Goal: Transaction & Acquisition: Book appointment/travel/reservation

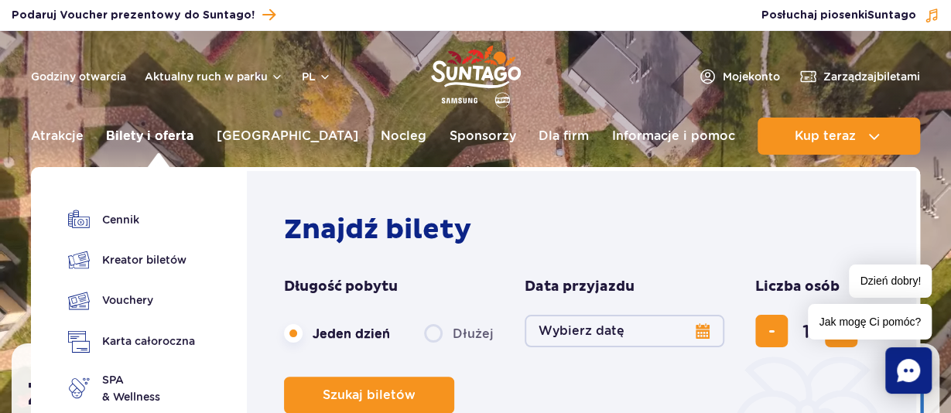
click at [152, 139] on link "Bilety i oferta" at bounding box center [149, 136] width 87 height 37
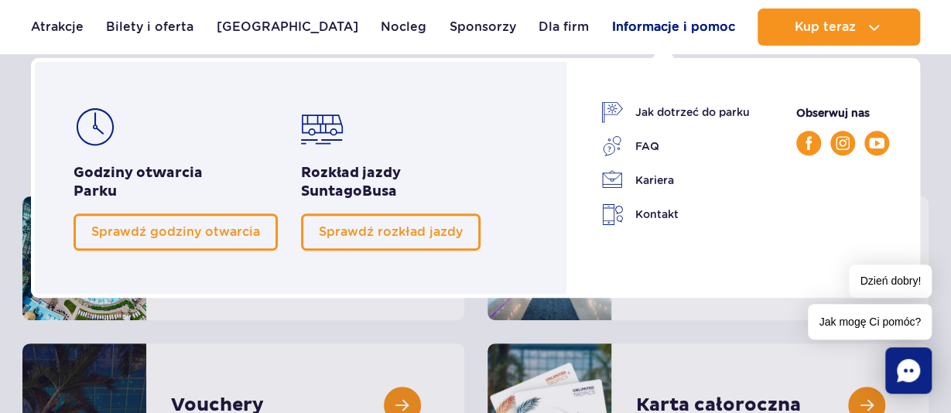
scroll to position [164, 0]
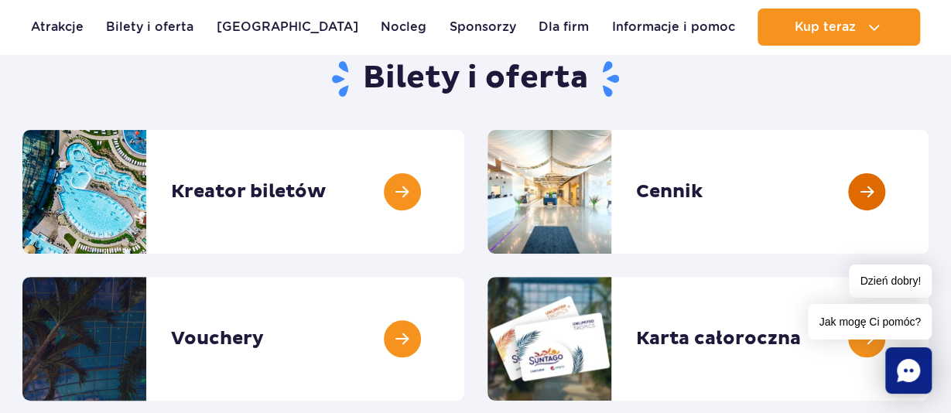
click at [928, 189] on link at bounding box center [928, 192] width 0 height 124
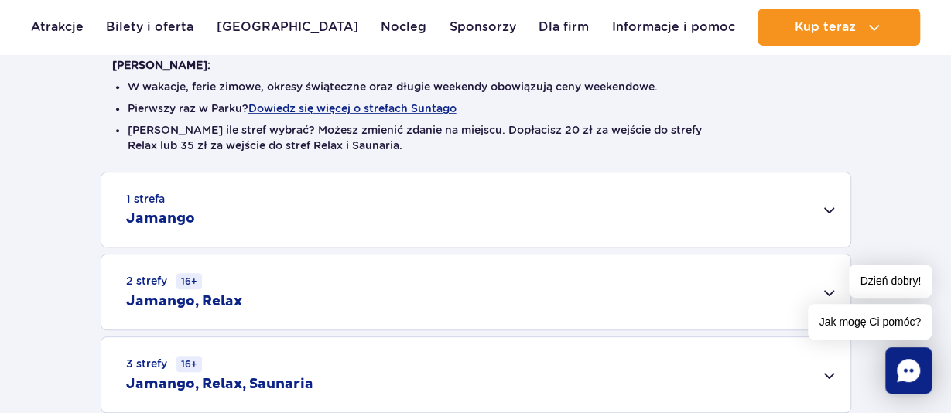
scroll to position [492, 0]
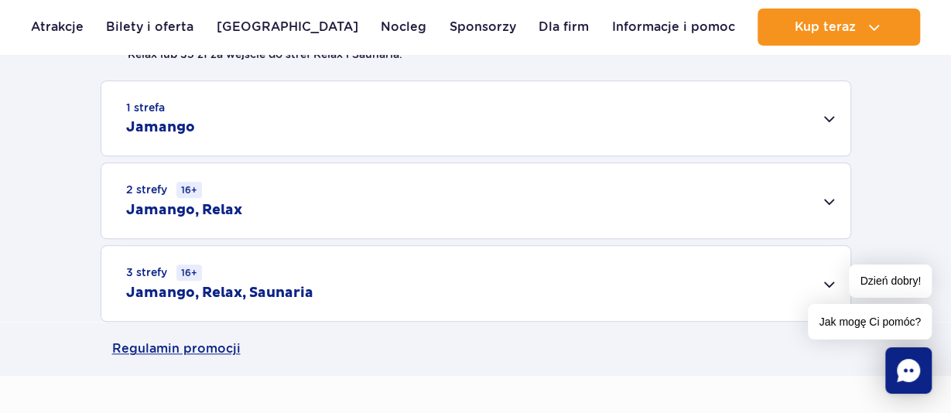
click at [817, 117] on div "1 strefa Jamango" at bounding box center [475, 118] width 749 height 74
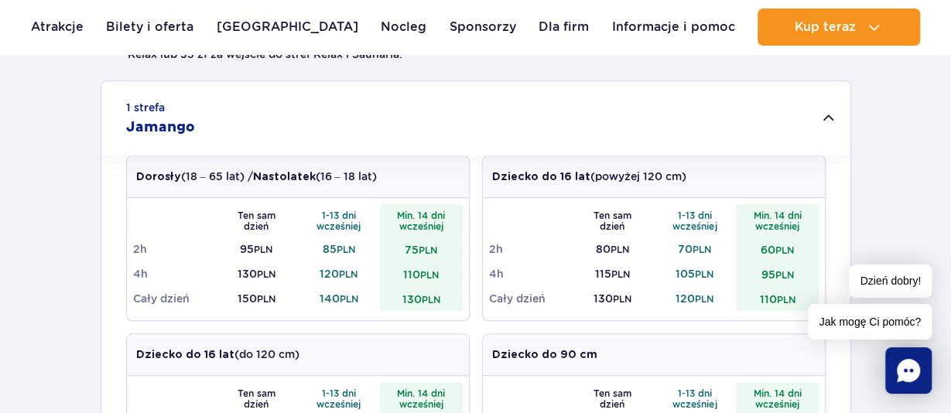
drag, startPoint x: 542, startPoint y: 178, endPoint x: 691, endPoint y: 190, distance: 149.8
click at [691, 190] on div "Dziecko do 16 lat (powyżej 120 cm)" at bounding box center [654, 177] width 342 height 42
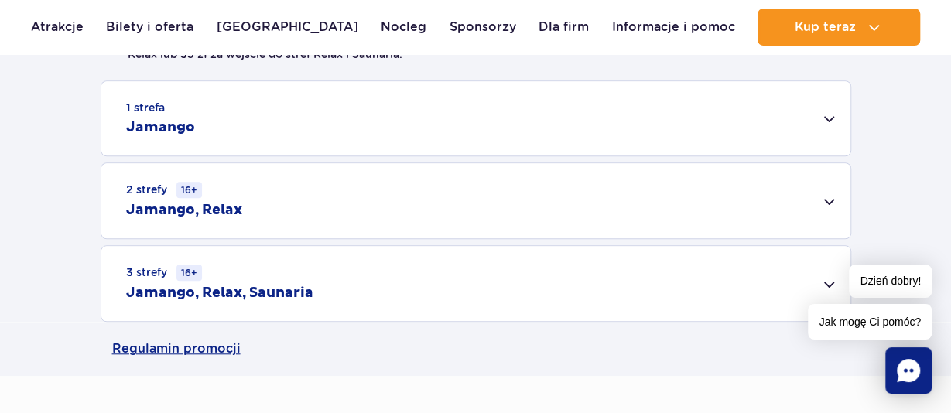
click at [491, 127] on div "1 strefa Jamango" at bounding box center [475, 118] width 749 height 74
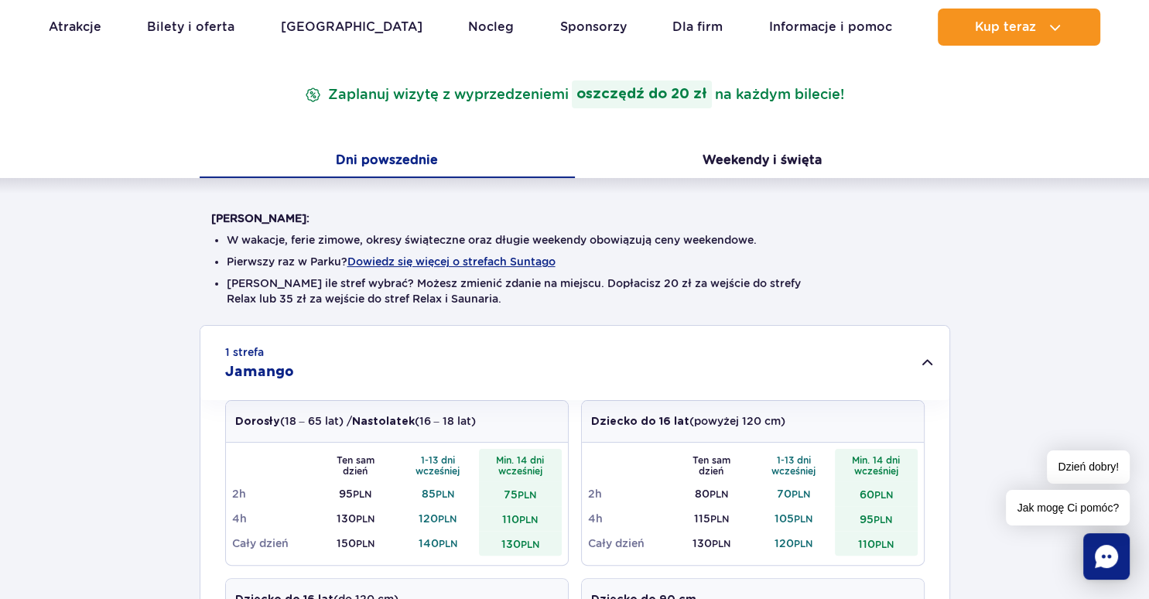
scroll to position [0, 0]
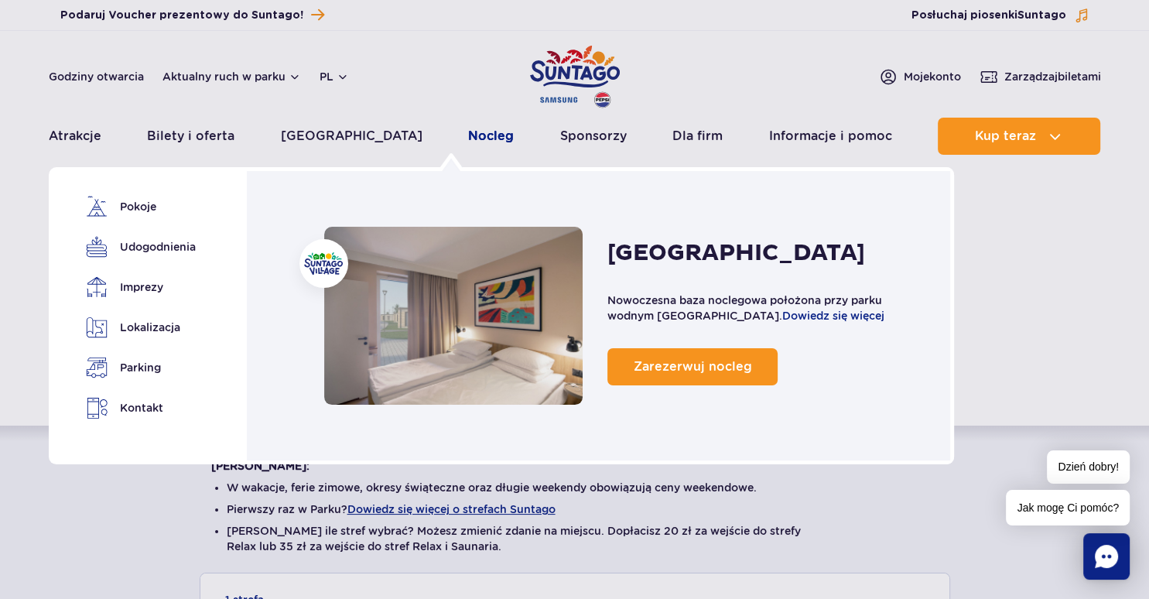
click at [468, 138] on link "Nocleg" at bounding box center [491, 136] width 46 height 37
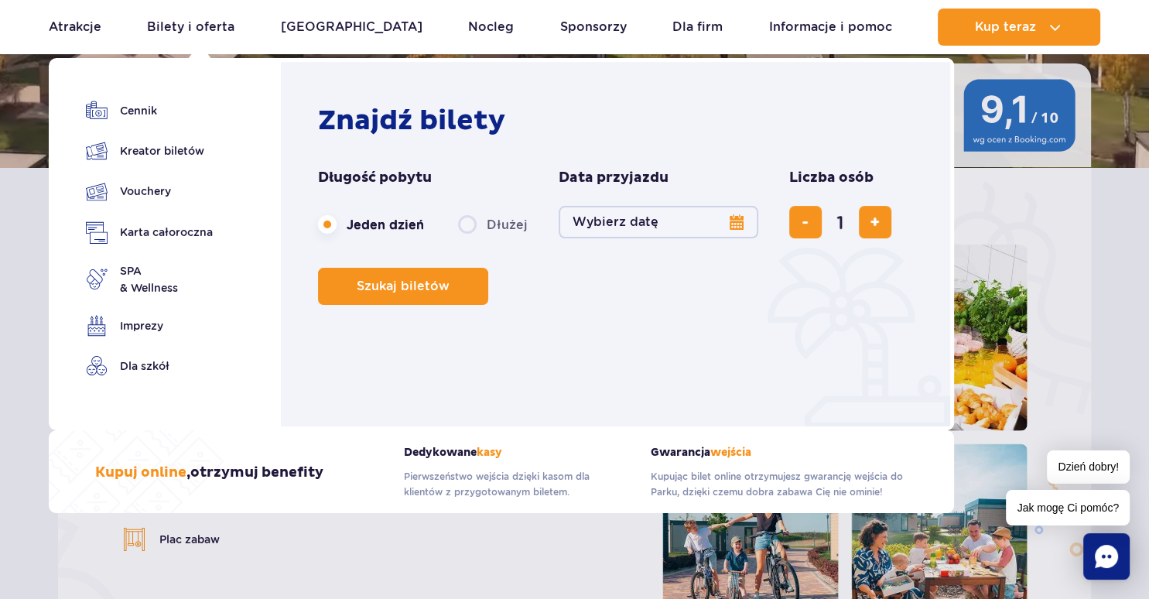
scroll to position [244, 0]
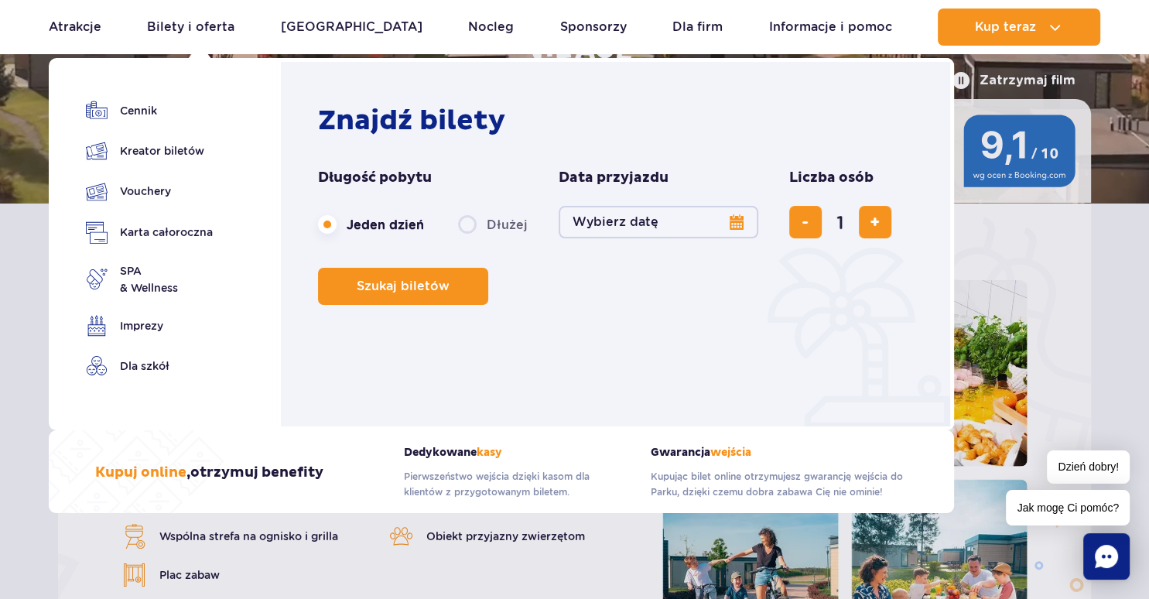
click at [466, 227] on label "Dłużej" at bounding box center [493, 224] width 70 height 32
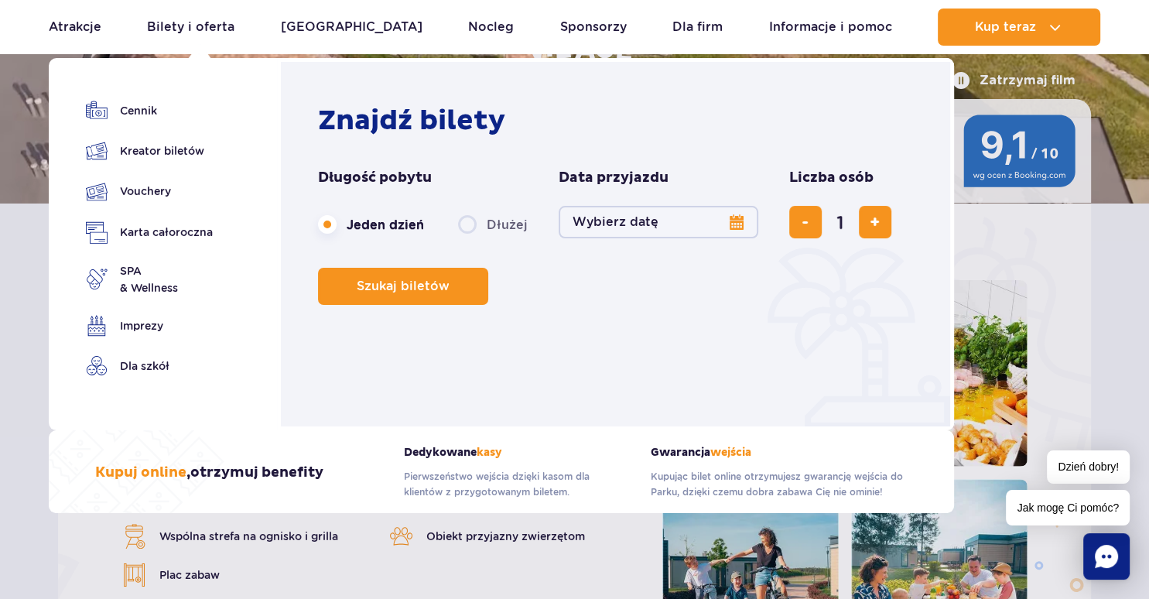
click at [466, 238] on input "Dłużej" at bounding box center [466, 239] width 17 height 3
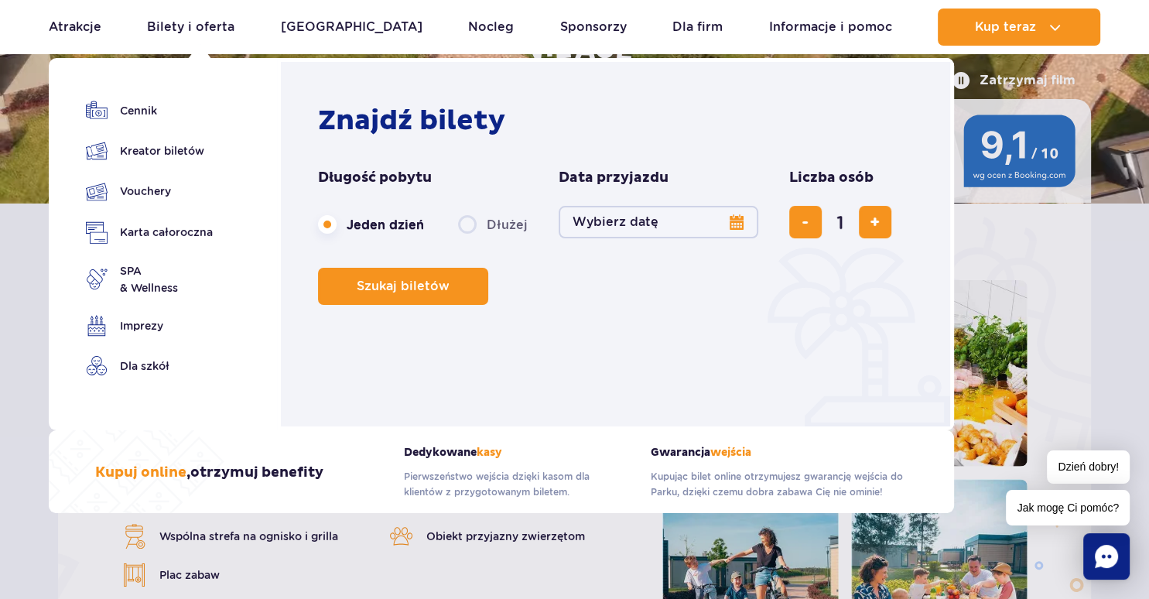
radio input "false"
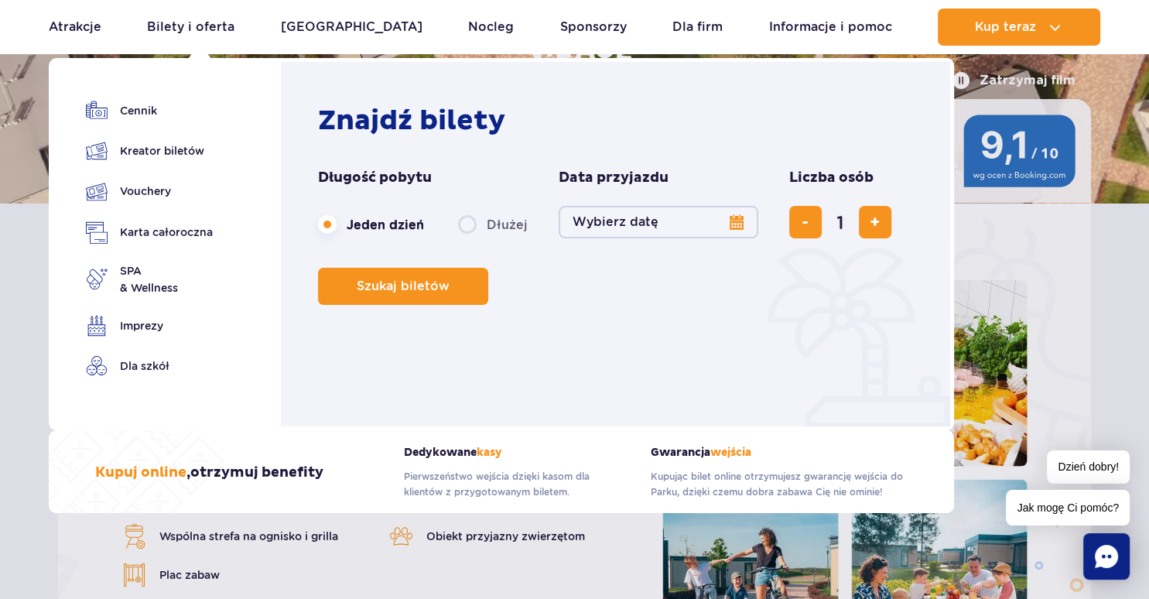
radio input "true"
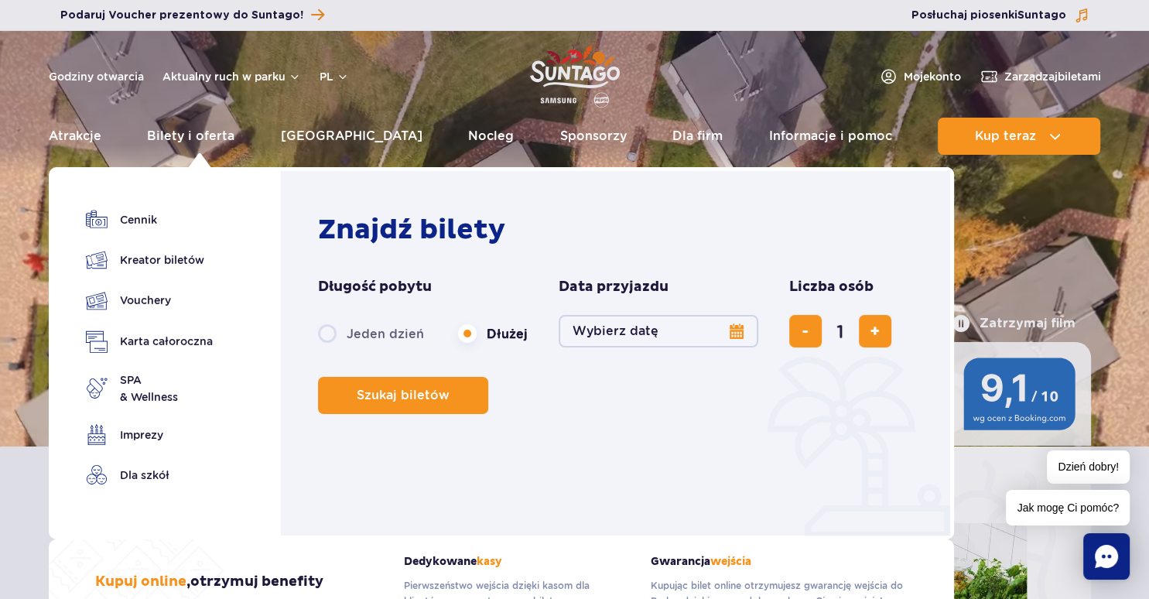
scroll to position [0, 0]
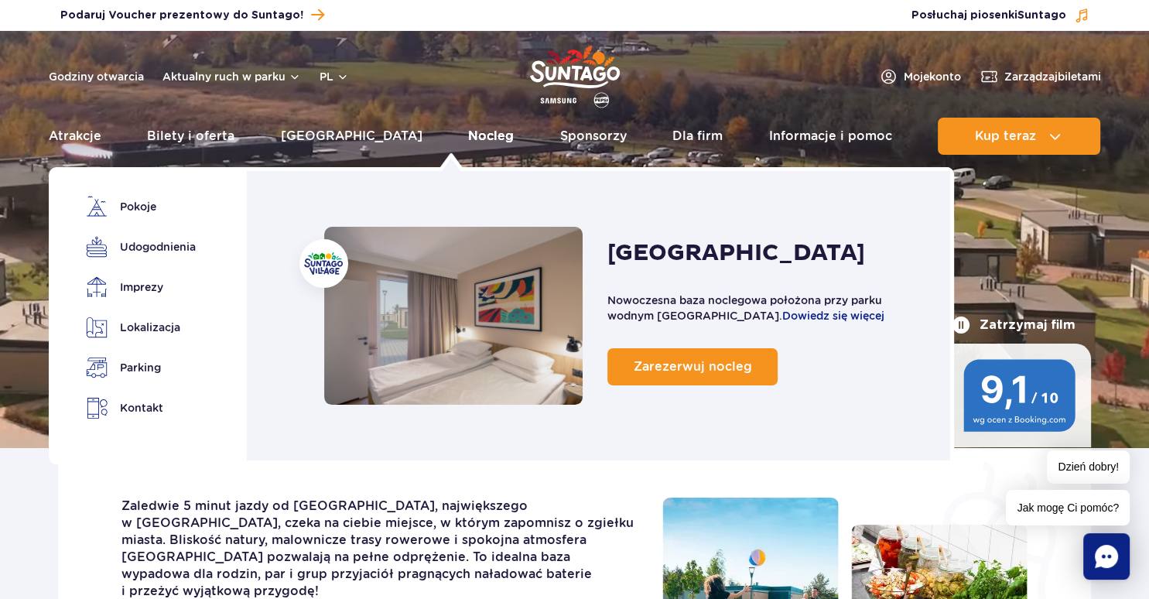
click at [468, 135] on link "Nocleg" at bounding box center [491, 136] width 46 height 37
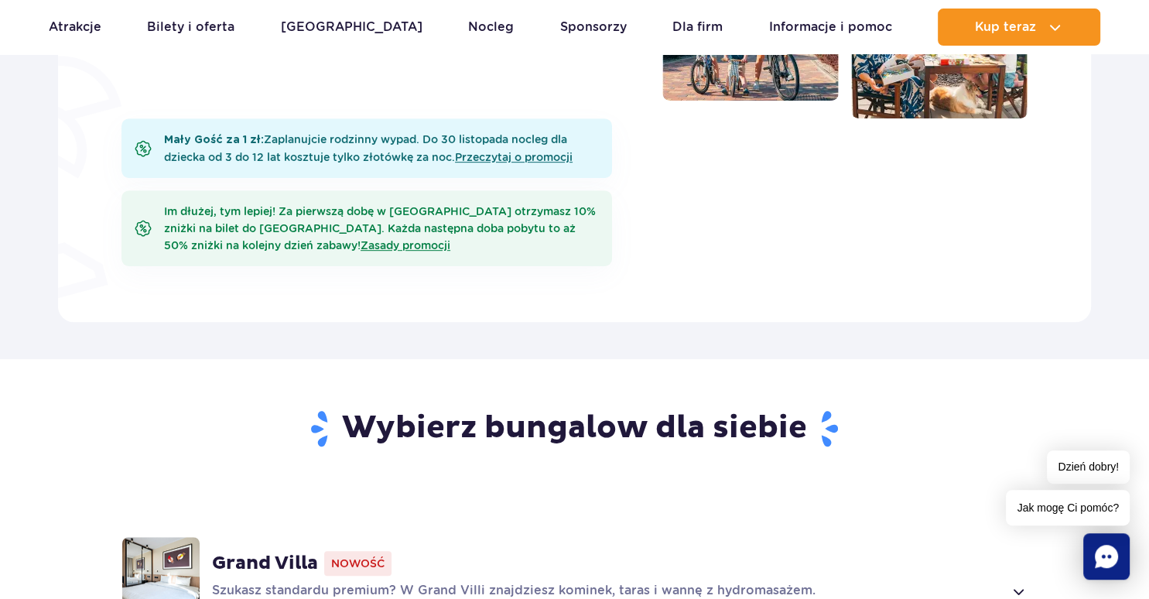
scroll to position [817, 0]
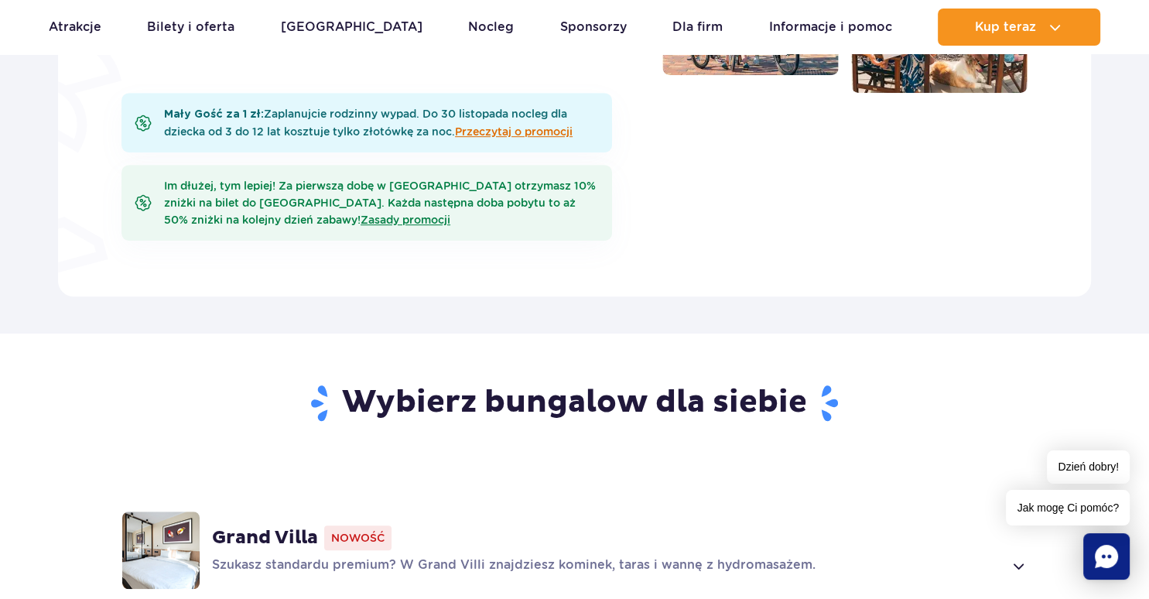
click at [511, 132] on link "Przeczytaj o promocji" at bounding box center [514, 131] width 118 height 12
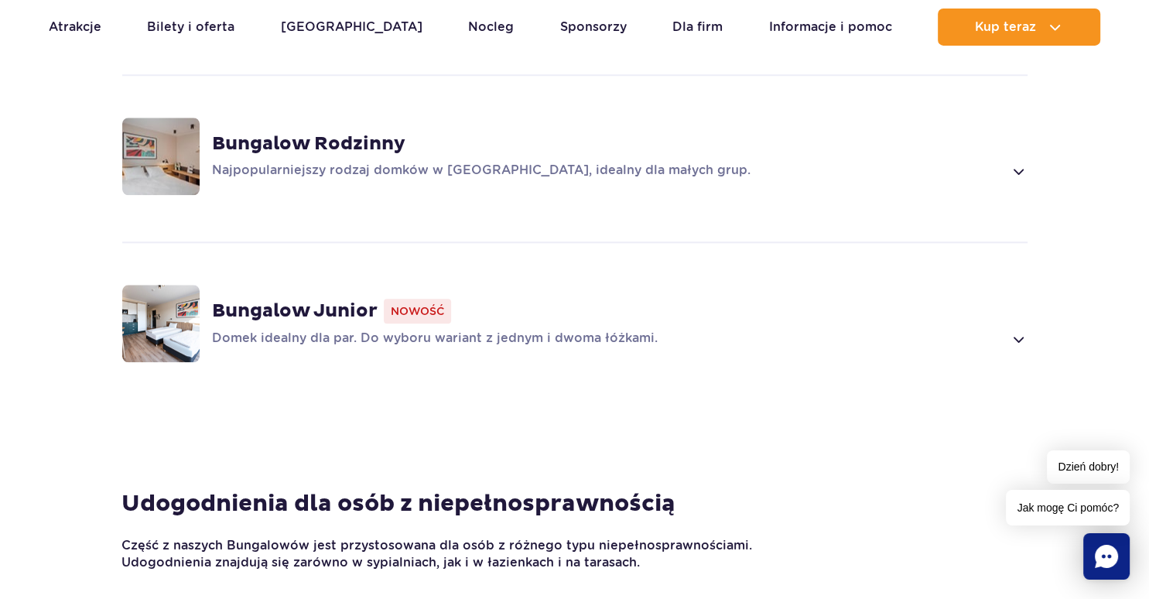
scroll to position [1389, 0]
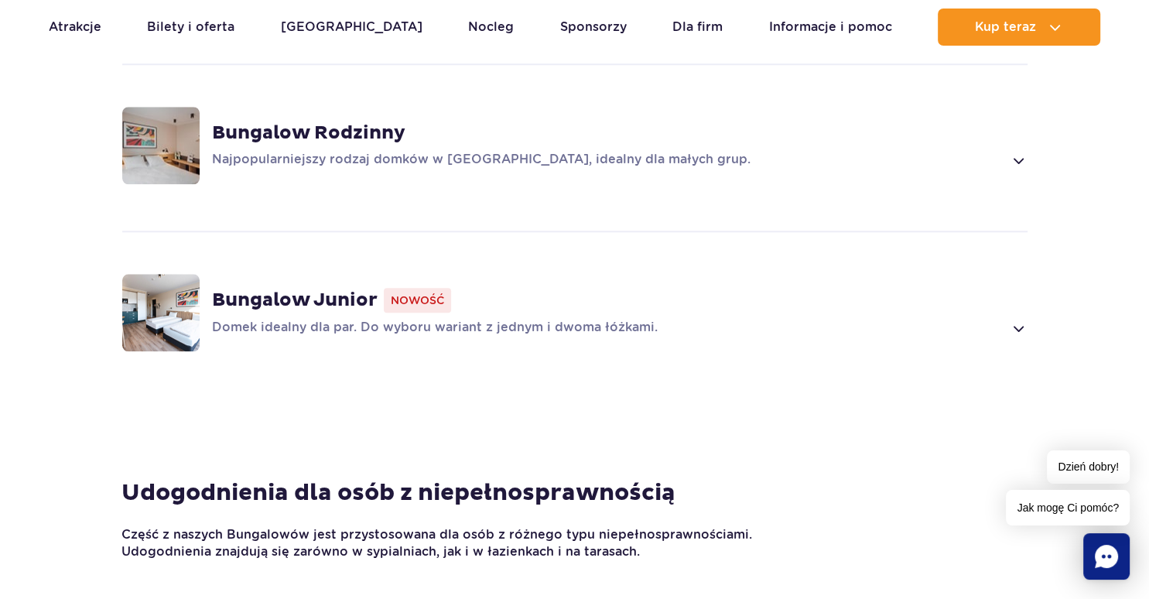
click at [342, 133] on strong "Bungalow Rodzinny" at bounding box center [308, 132] width 193 height 23
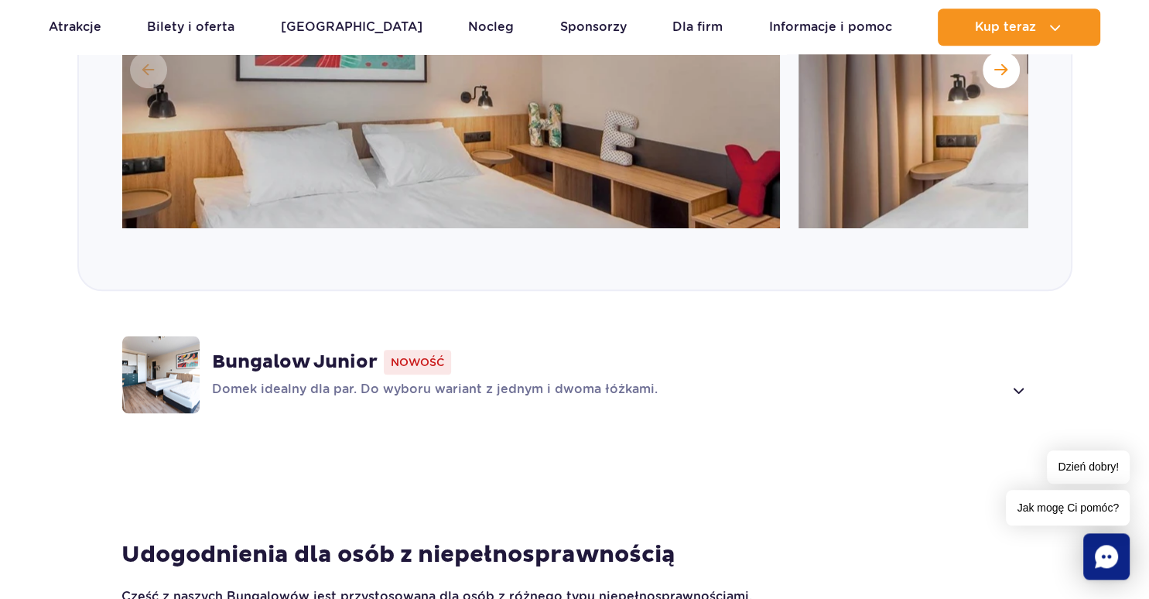
scroll to position [1625, 0]
